Goal: Task Accomplishment & Management: Complete application form

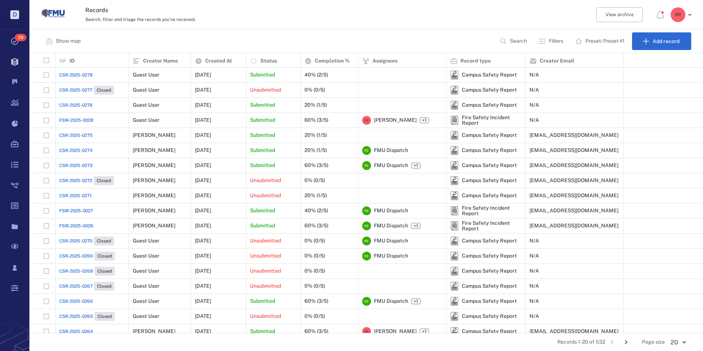
click at [78, 74] on span "CSR-2025-0278" at bounding box center [75, 75] width 33 height 7
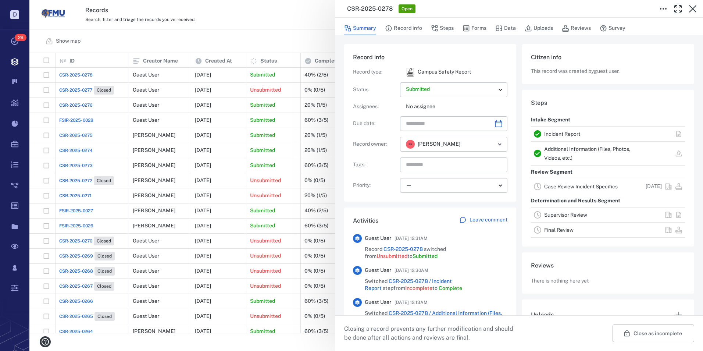
click at [565, 133] on link "Incident Report" at bounding box center [562, 134] width 36 height 6
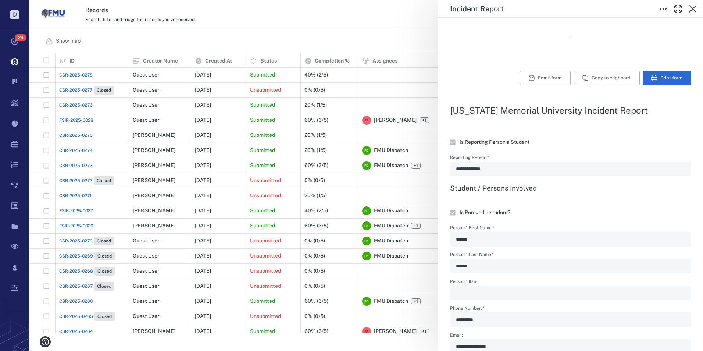
scroll to position [147, 0]
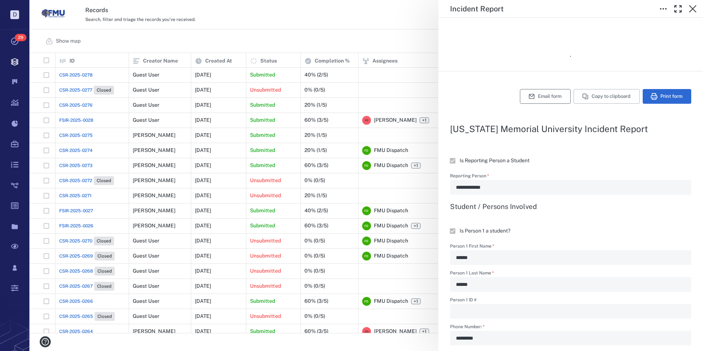
click at [541, 99] on button "Email form" at bounding box center [545, 96] width 51 height 15
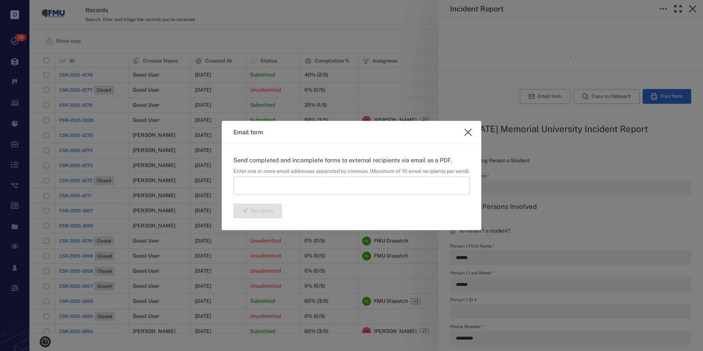
type textarea "*"
click at [277, 184] on input at bounding box center [351, 185] width 236 height 18
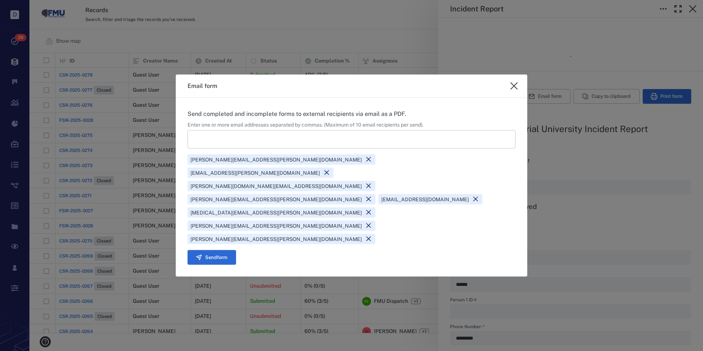
click at [372, 235] on icon at bounding box center [368, 238] width 7 height 7
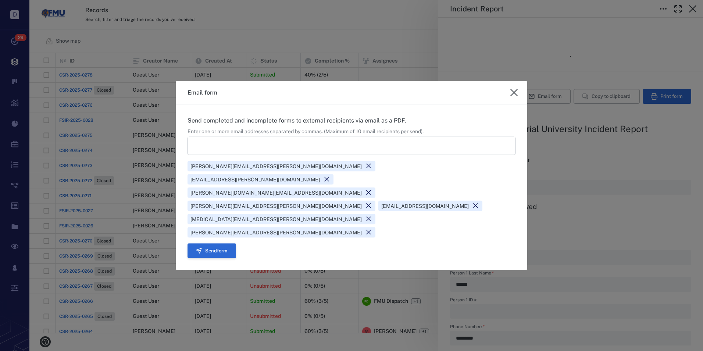
click at [215, 243] on button "Send form" at bounding box center [212, 250] width 49 height 15
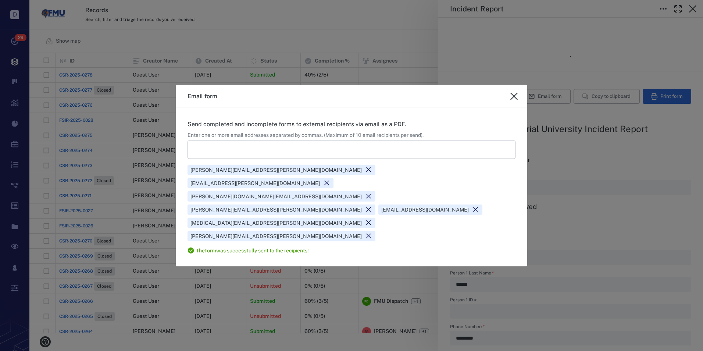
click at [513, 101] on icon "close" at bounding box center [514, 96] width 9 height 9
type textarea "*"
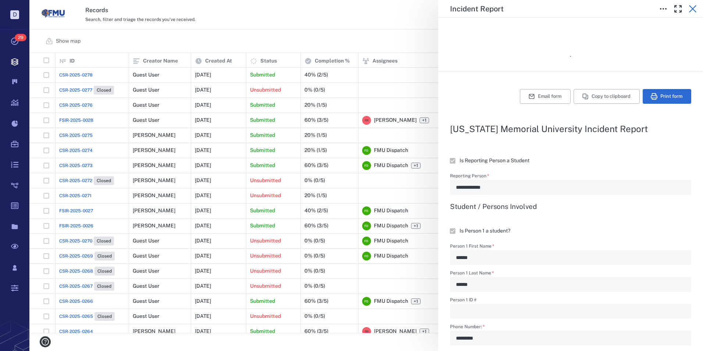
click at [693, 7] on icon "button" at bounding box center [692, 8] width 9 height 9
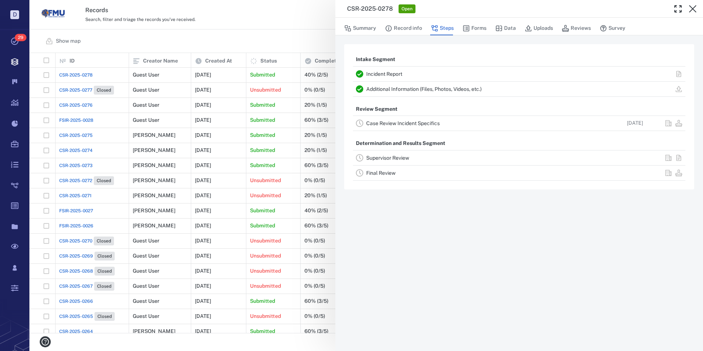
click at [396, 88] on link "Additional Information (Files, Photos, Videos, etc.)" at bounding box center [423, 89] width 115 height 6
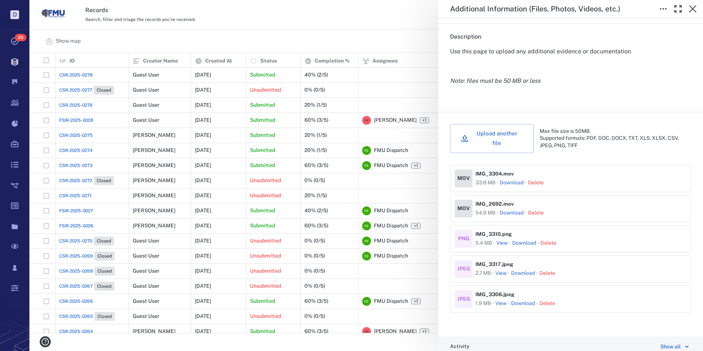
scroll to position [110, 0]
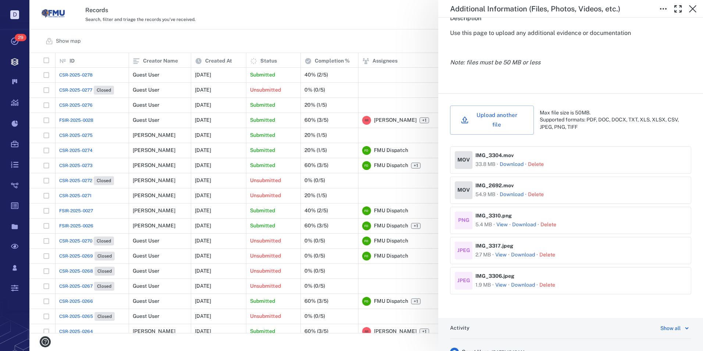
click at [503, 221] on button "View" at bounding box center [501, 224] width 11 height 7
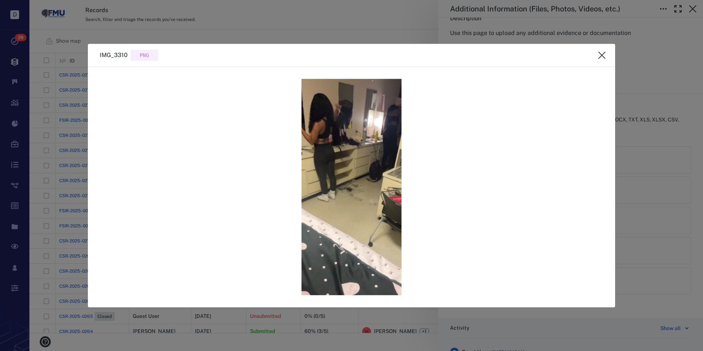
click at [600, 52] on icon "close" at bounding box center [601, 55] width 9 height 9
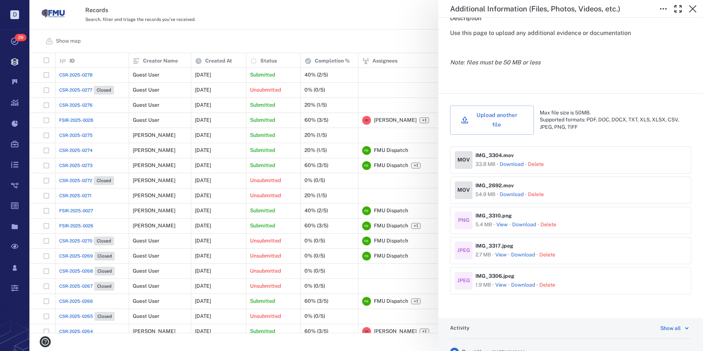
click at [499, 251] on button "View" at bounding box center [500, 254] width 11 height 7
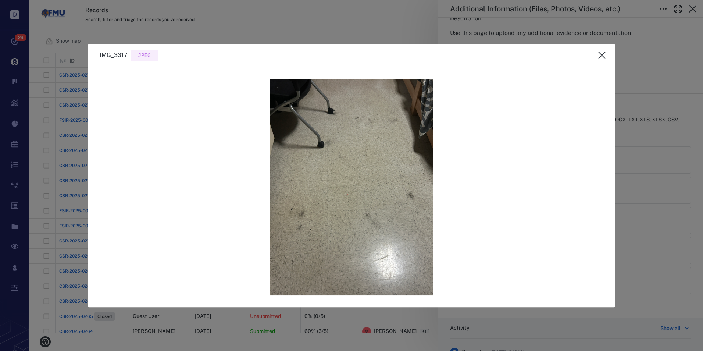
click at [599, 54] on icon "close" at bounding box center [601, 55] width 9 height 9
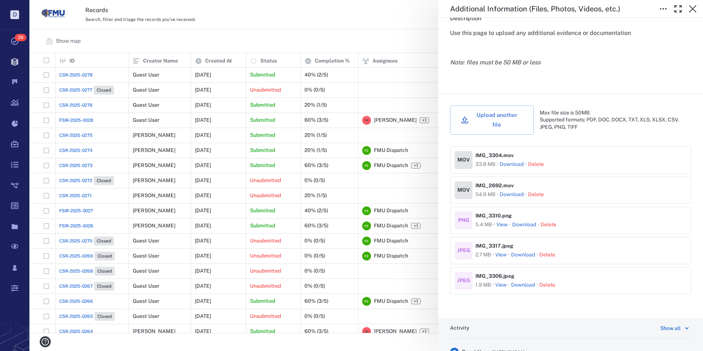
click at [496, 281] on button "View" at bounding box center [500, 284] width 11 height 7
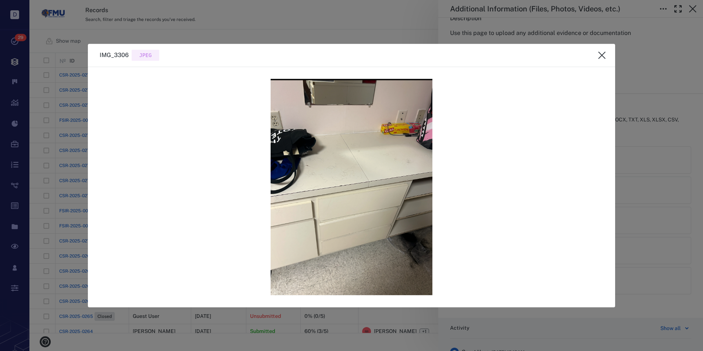
click at [599, 55] on icon "close" at bounding box center [601, 55] width 9 height 9
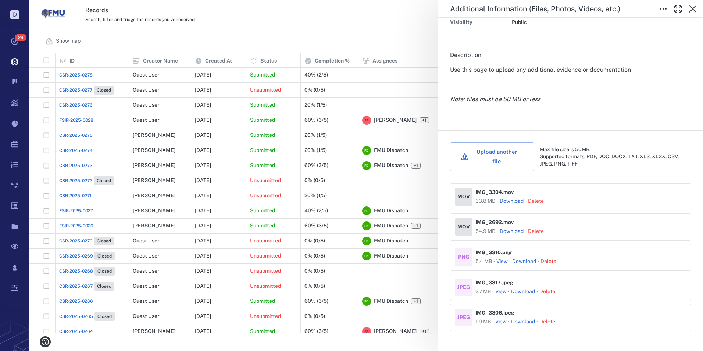
scroll to position [0, 0]
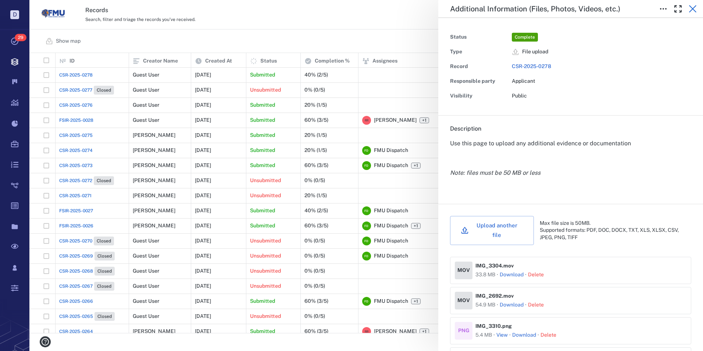
click at [690, 9] on icon "button" at bounding box center [692, 8] width 9 height 9
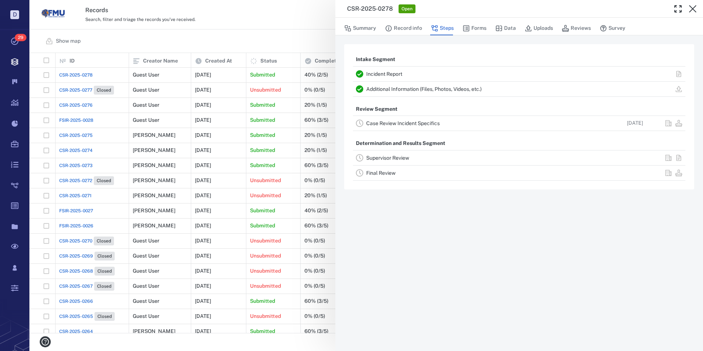
click at [395, 124] on link "Case Review Incident Specifics" at bounding box center [403, 123] width 74 height 6
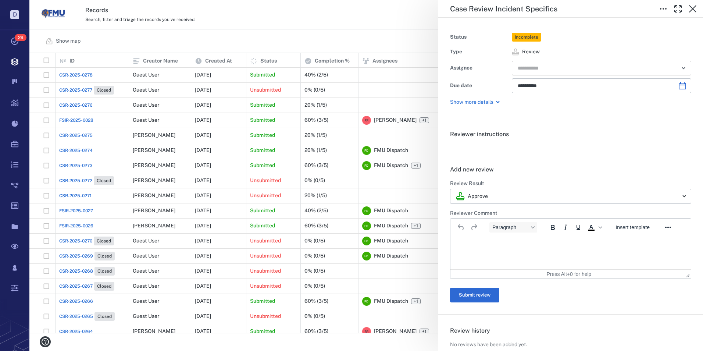
click at [546, 66] on input "text" at bounding box center [593, 68] width 152 height 10
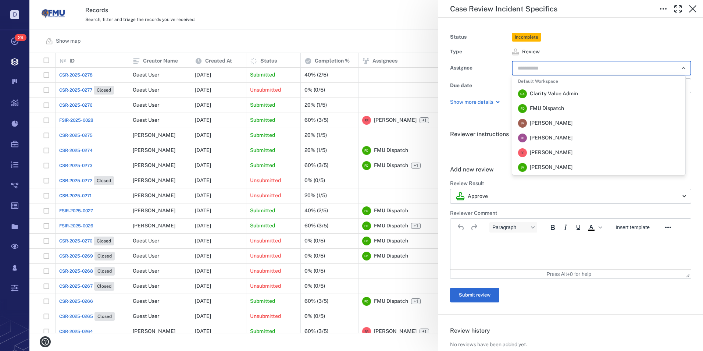
click at [532, 147] on li "R R [PERSON_NAME]" at bounding box center [598, 152] width 173 height 15
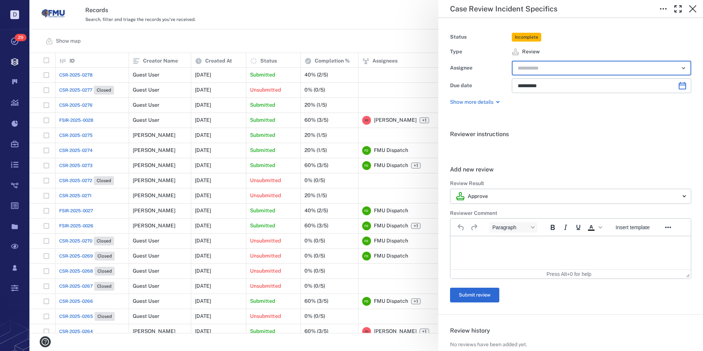
click at [486, 242] on p "Rich Text Area. Press ALT-0 for help." at bounding box center [571, 245] width 228 height 7
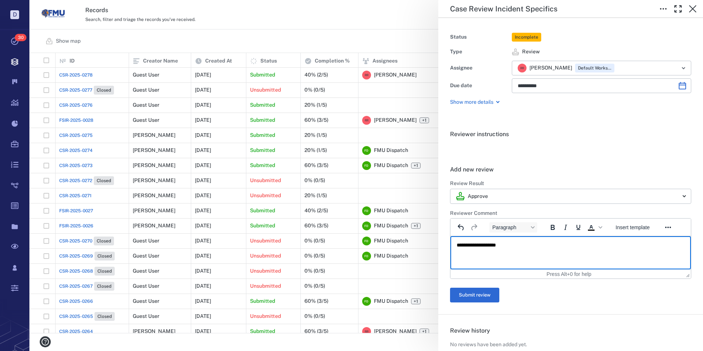
click at [477, 297] on button "Submit review" at bounding box center [474, 295] width 49 height 15
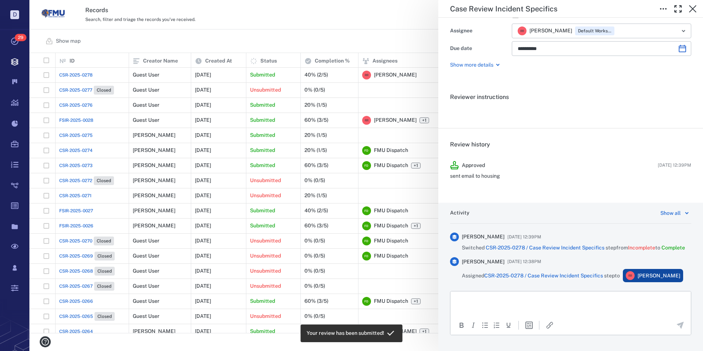
scroll to position [68, 0]
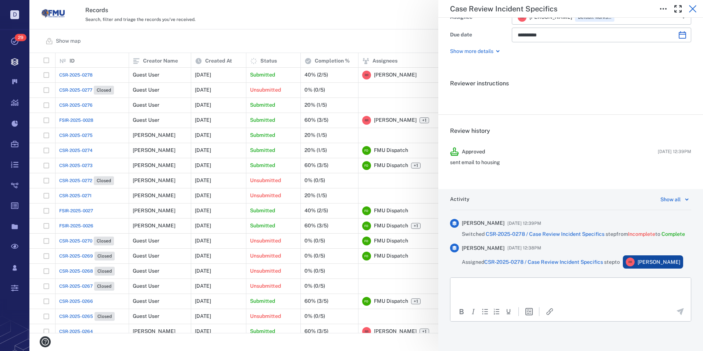
click at [694, 9] on icon "button" at bounding box center [692, 8] width 9 height 9
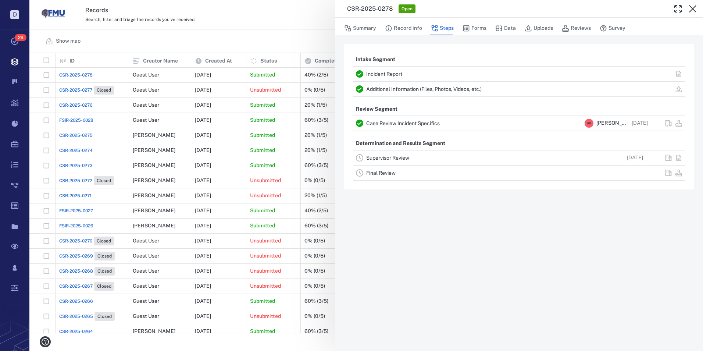
click at [382, 158] on link "Supervisor Review" at bounding box center [387, 158] width 43 height 6
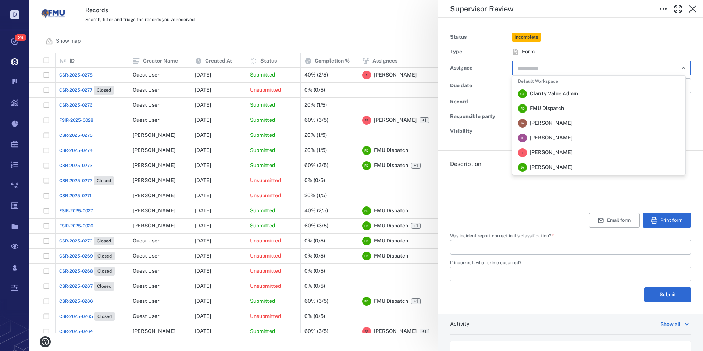
click at [560, 68] on input "text" at bounding box center [593, 68] width 152 height 10
click at [531, 150] on span "[PERSON_NAME]" at bounding box center [551, 152] width 43 height 7
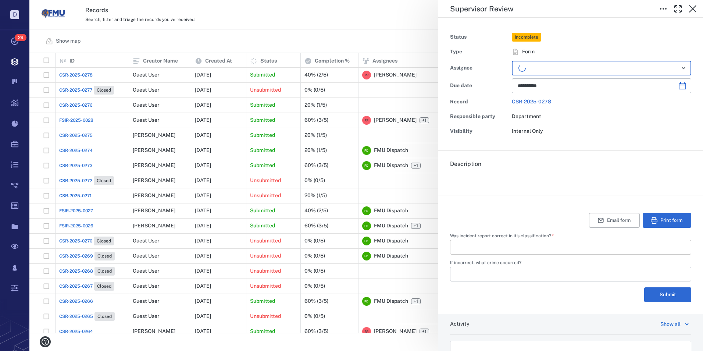
click at [499, 251] on input "Was incident report correct in it's classification?   *" at bounding box center [570, 247] width 229 height 15
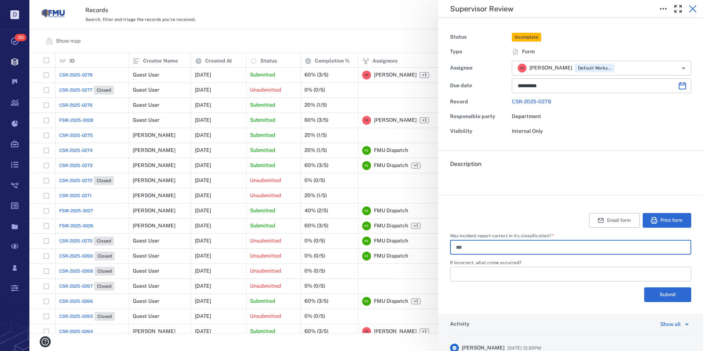
type input "***"
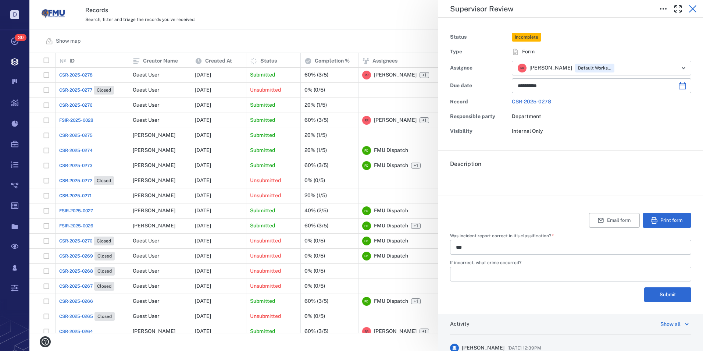
click at [690, 7] on icon "button" at bounding box center [692, 8] width 7 height 7
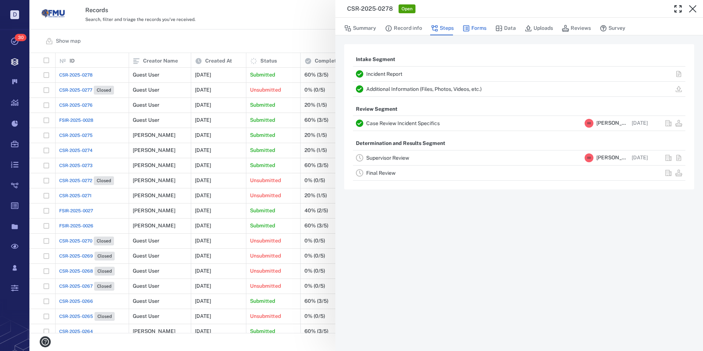
click at [471, 28] on button "Forms" at bounding box center [475, 28] width 24 height 14
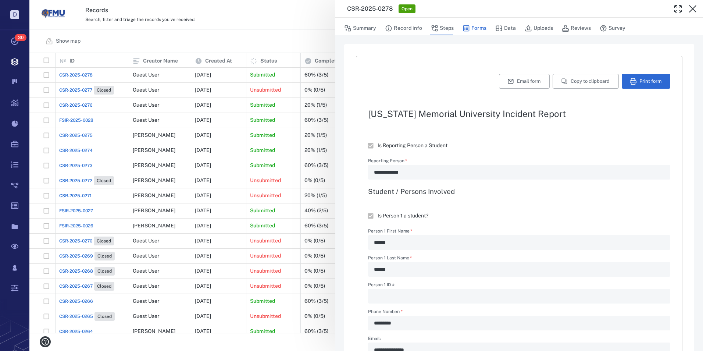
type textarea "*"
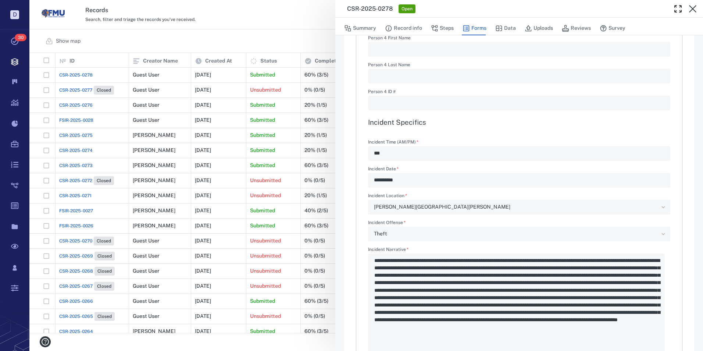
scroll to position [809, 0]
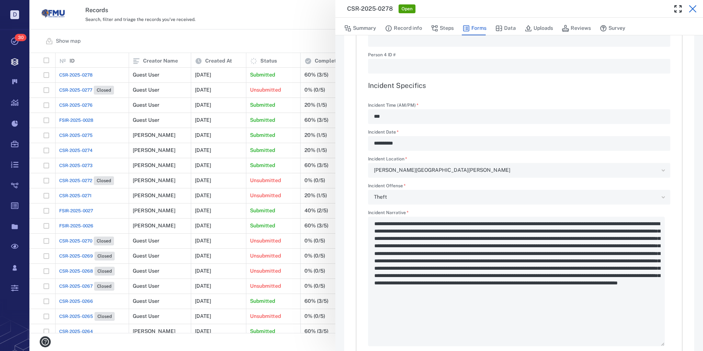
click at [692, 6] on icon "button" at bounding box center [692, 8] width 9 height 9
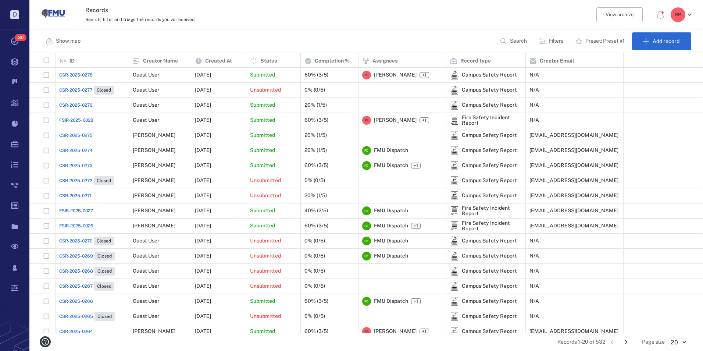
click at [85, 76] on span "CSR-2025-0278" at bounding box center [75, 75] width 33 height 7
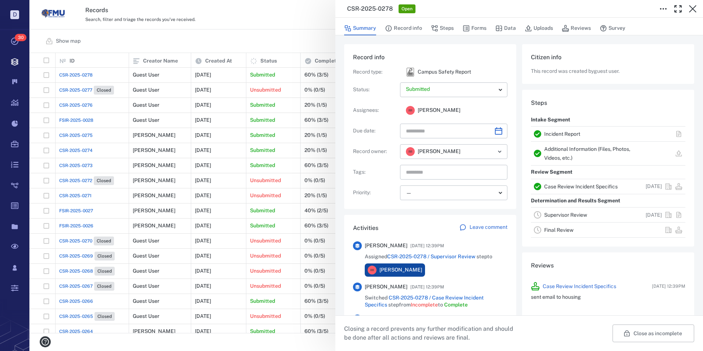
click at [560, 215] on link "Supervisor Review" at bounding box center [565, 215] width 43 height 6
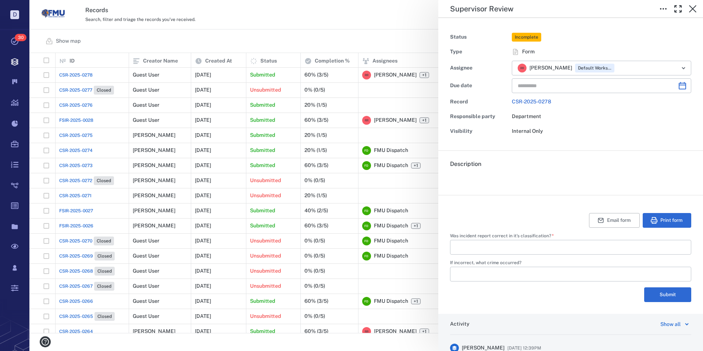
type input "**********"
type input "***"
click at [656, 291] on button "Submit" at bounding box center [667, 294] width 47 height 15
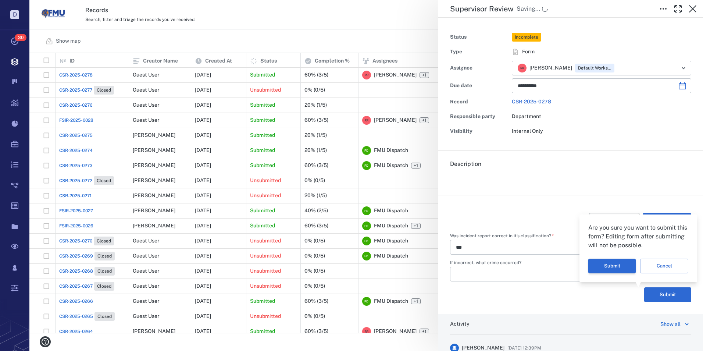
click at [613, 262] on button "Submit" at bounding box center [611, 265] width 47 height 15
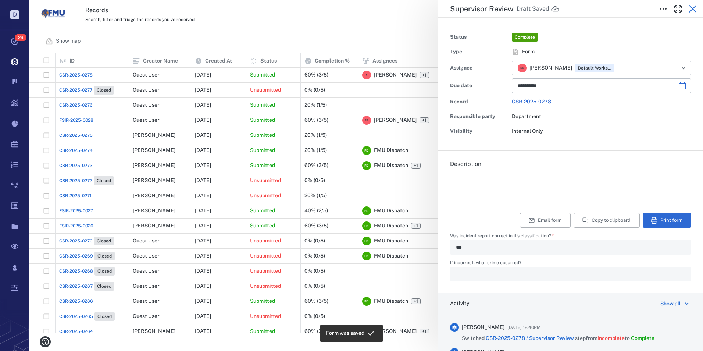
click at [693, 8] on icon "button" at bounding box center [692, 8] width 7 height 7
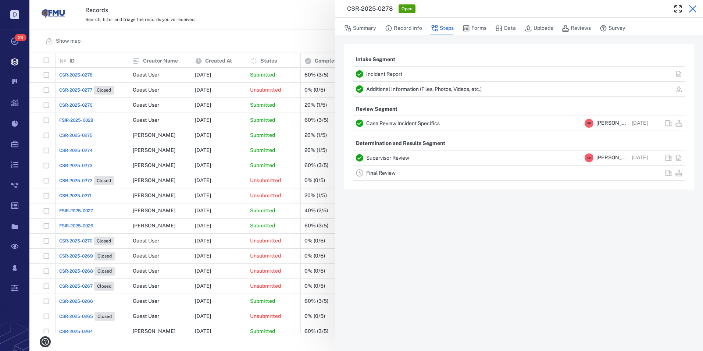
click at [691, 7] on icon "button" at bounding box center [692, 8] width 7 height 7
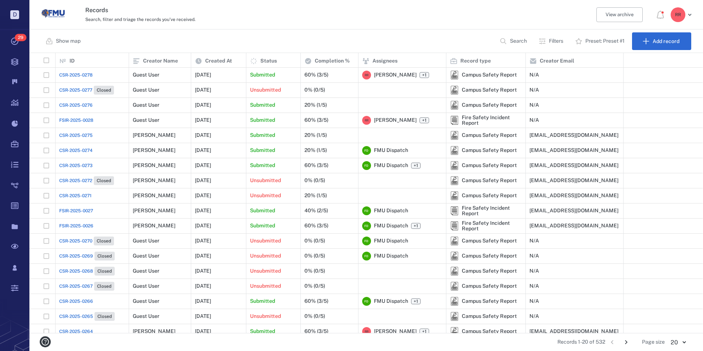
click at [549, 39] on p "Filters" at bounding box center [556, 41] width 14 height 7
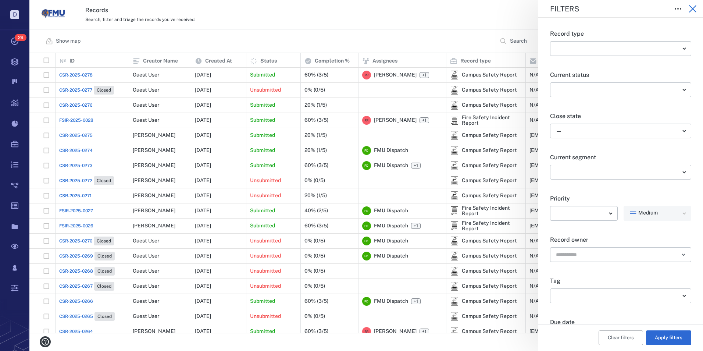
click at [694, 9] on icon "button" at bounding box center [692, 8] width 9 height 9
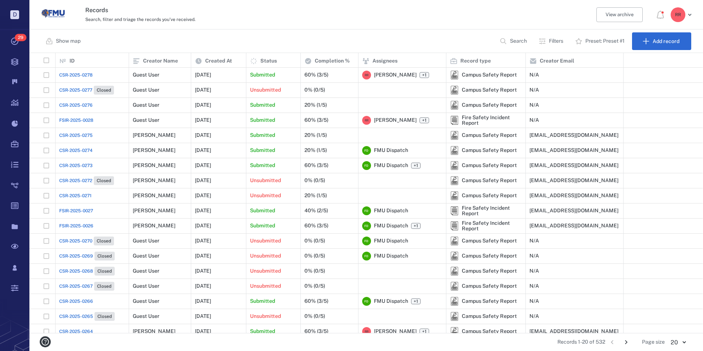
click at [600, 42] on p "Preset: Preset #1" at bounding box center [604, 41] width 39 height 7
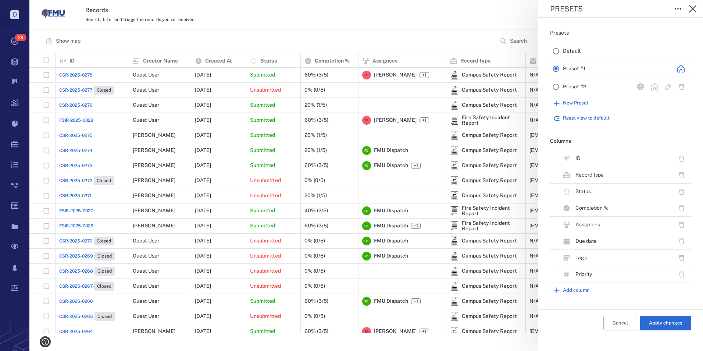
click at [570, 88] on span "Preset #2" at bounding box center [574, 86] width 23 height 7
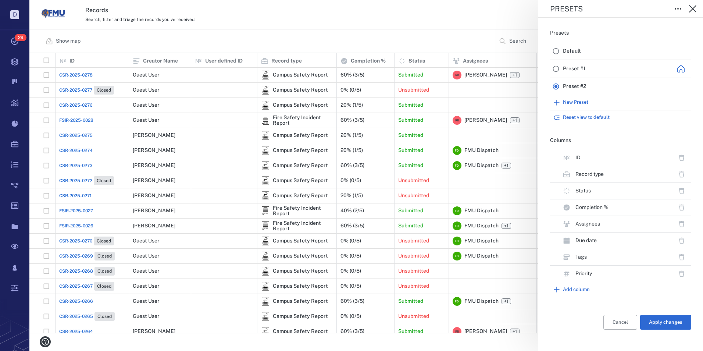
scroll to position [274, 668]
click at [575, 68] on span "Preset #1" at bounding box center [574, 68] width 22 height 7
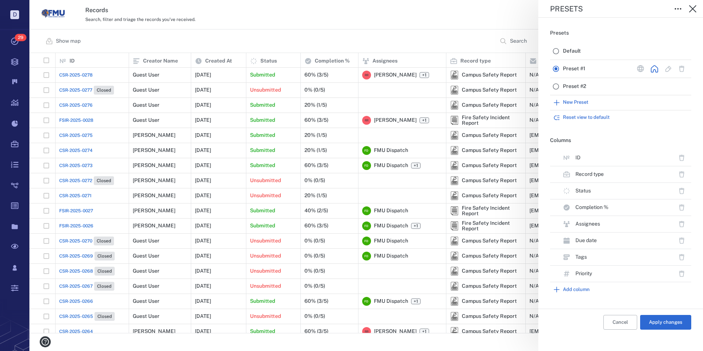
scroll to position [274, 668]
click at [569, 289] on button "Add column" at bounding box center [620, 289] width 141 height 15
click at [686, 306] on icon "Open" at bounding box center [684, 304] width 7 height 7
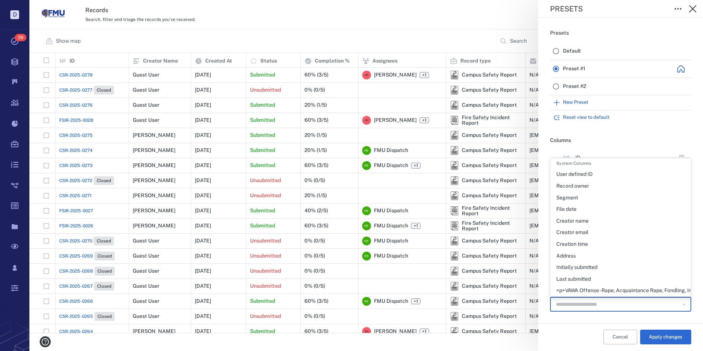
click at [686, 304] on icon "Close" at bounding box center [684, 304] width 7 height 7
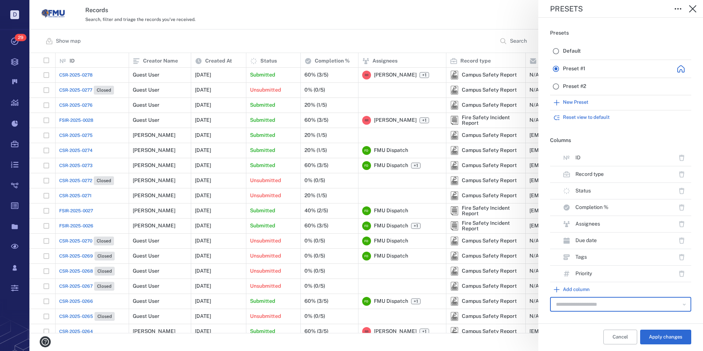
click at [570, 290] on button "Add column" at bounding box center [620, 289] width 141 height 15
click at [685, 303] on icon "Open" at bounding box center [684, 304] width 7 height 7
click at [682, 303] on icon "Open" at bounding box center [684, 304] width 7 height 7
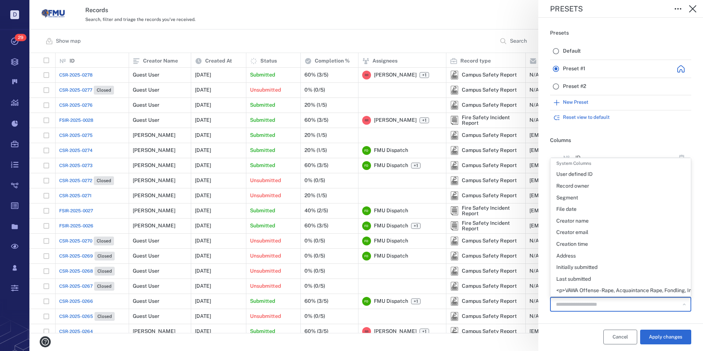
click at [617, 336] on div "Presets Default Preset #1 Preset #2 New Preset Reset view to default Columns ID…" at bounding box center [620, 184] width 165 height 333
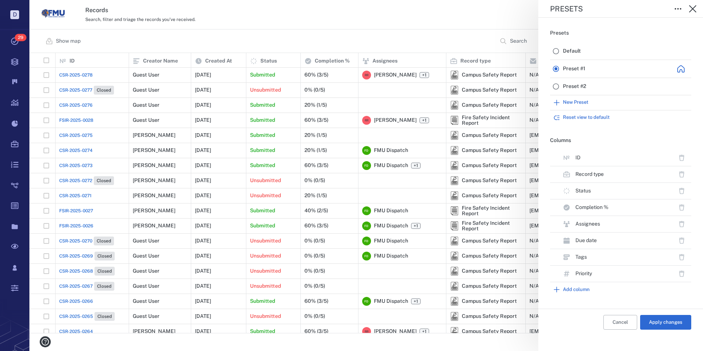
drag, startPoint x: 616, startPoint y: 321, endPoint x: 586, endPoint y: 321, distance: 29.8
click at [616, 321] on button "Cancel" at bounding box center [620, 322] width 34 height 15
